Goal: Navigation & Orientation: Find specific page/section

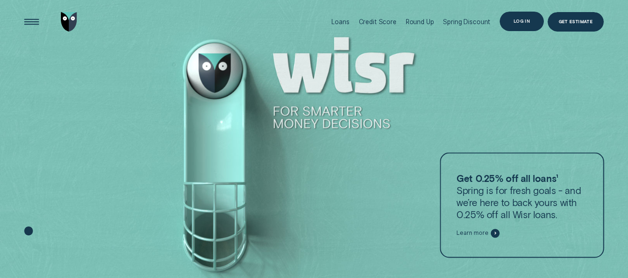
click at [529, 20] on div "Log in" at bounding box center [522, 22] width 16 height 4
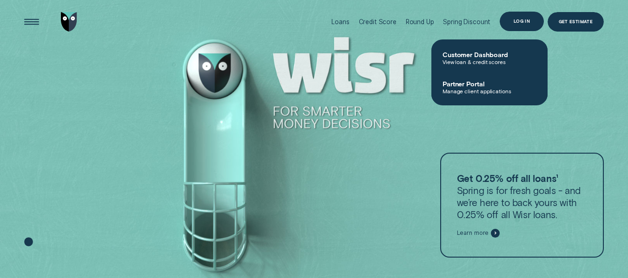
click at [520, 17] on div "Log in" at bounding box center [522, 22] width 44 height 20
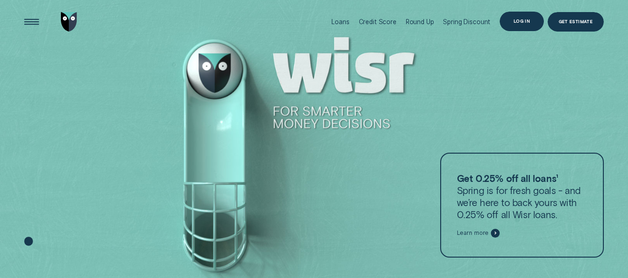
click at [519, 17] on div "Log in" at bounding box center [522, 22] width 44 height 20
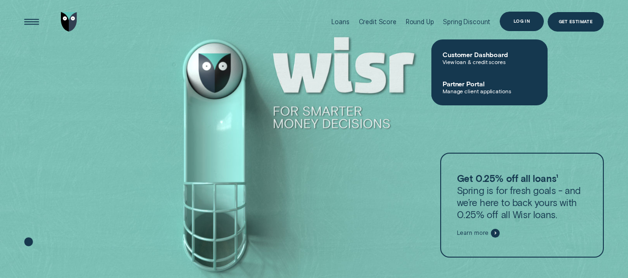
click at [520, 22] on div "Log in" at bounding box center [522, 22] width 16 height 4
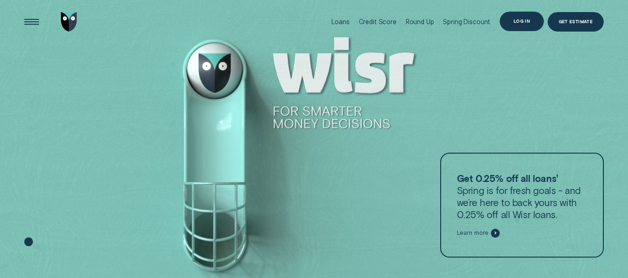
click at [520, 22] on div "Log in" at bounding box center [522, 22] width 16 height 4
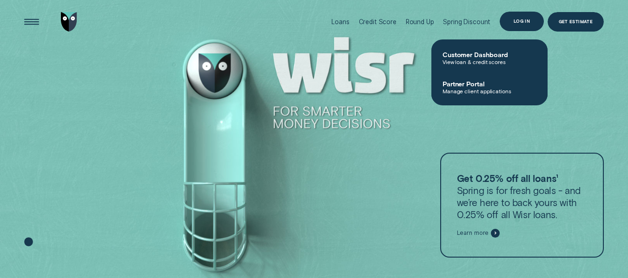
click at [520, 21] on div "Log in" at bounding box center [522, 22] width 16 height 4
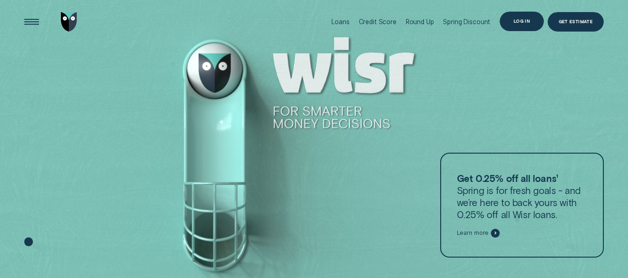
click at [520, 21] on div "Log in" at bounding box center [522, 22] width 16 height 4
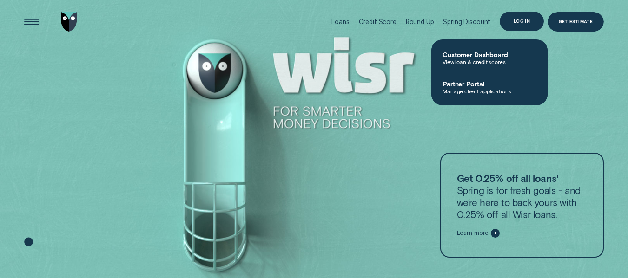
click at [520, 21] on div "Log in" at bounding box center [522, 22] width 16 height 4
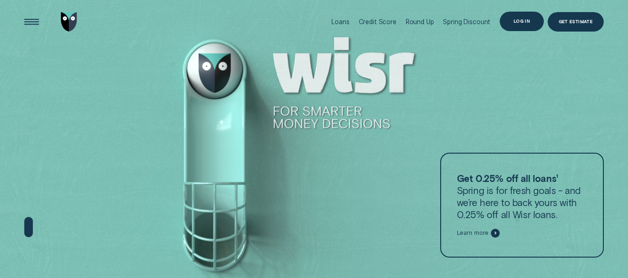
click at [520, 21] on div "Log in" at bounding box center [522, 22] width 16 height 4
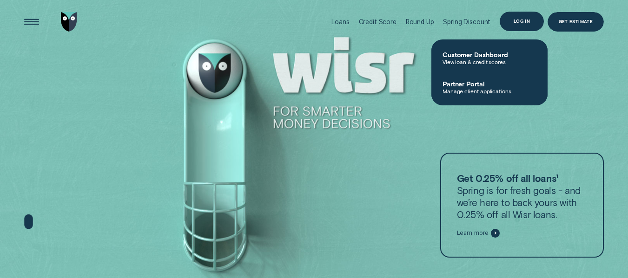
click at [520, 21] on div "Log in" at bounding box center [522, 22] width 16 height 4
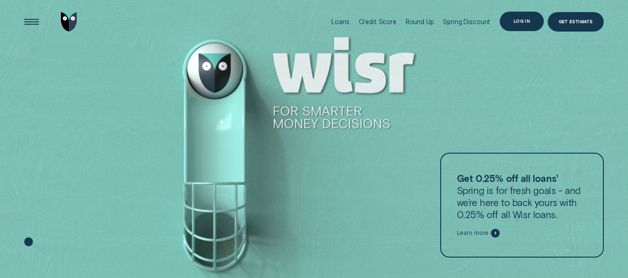
click at [520, 20] on div "Log in" at bounding box center [522, 22] width 16 height 4
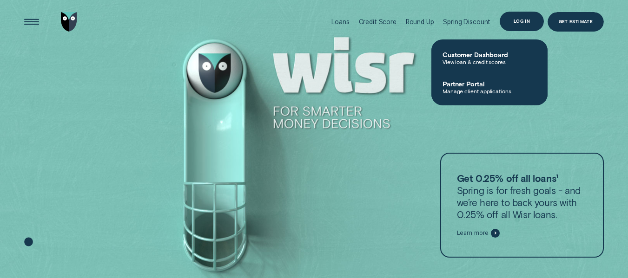
click at [520, 20] on div "Log in" at bounding box center [522, 22] width 16 height 4
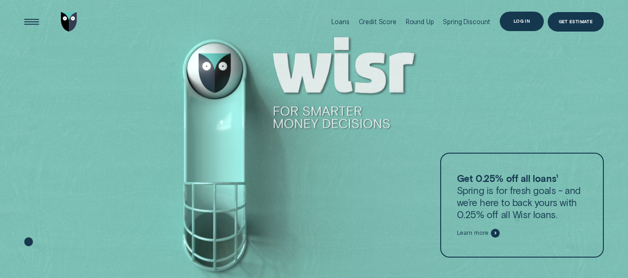
click at [520, 20] on div "Log in" at bounding box center [522, 22] width 16 height 4
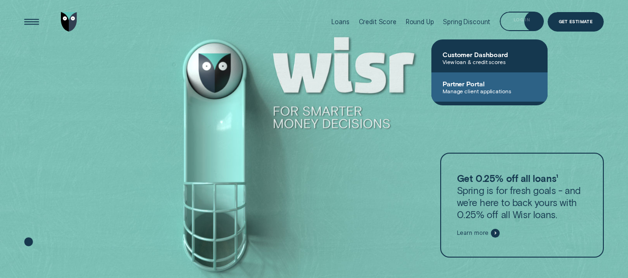
click at [465, 73] on link "Partner Portal Manage client applications" at bounding box center [489, 87] width 116 height 29
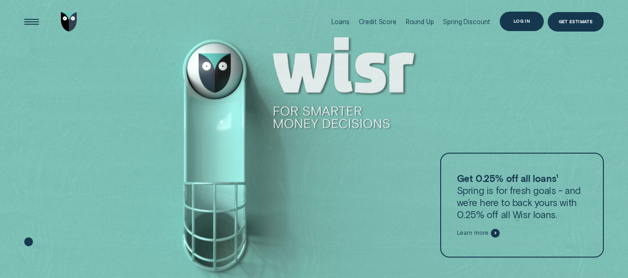
click at [521, 22] on div "Log in" at bounding box center [522, 22] width 16 height 4
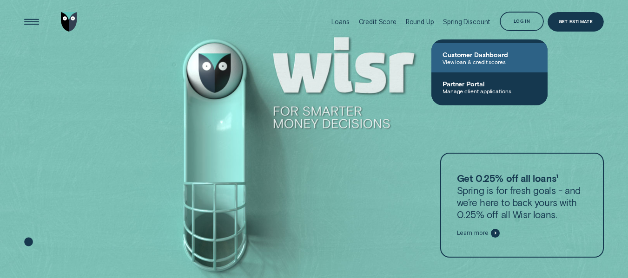
click at [470, 53] on span "Customer Dashboard" at bounding box center [490, 55] width 94 height 8
